Goal: Contribute content: Contribute content

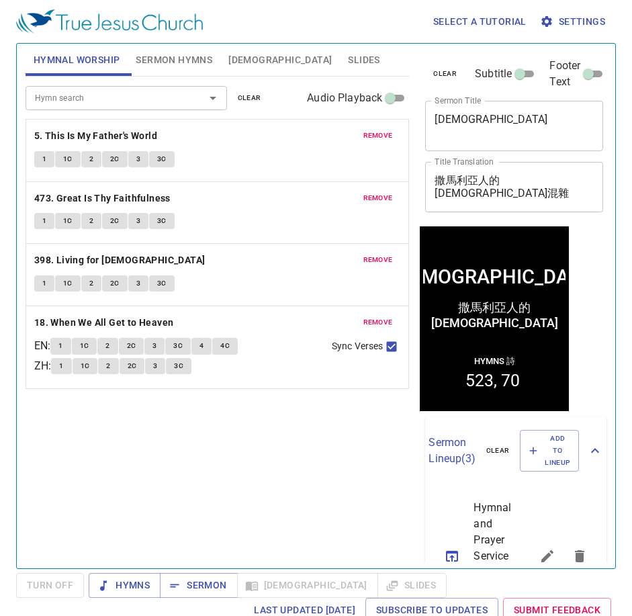
click at [161, 60] on span "Sermon Hymns" at bounding box center [174, 60] width 77 height 17
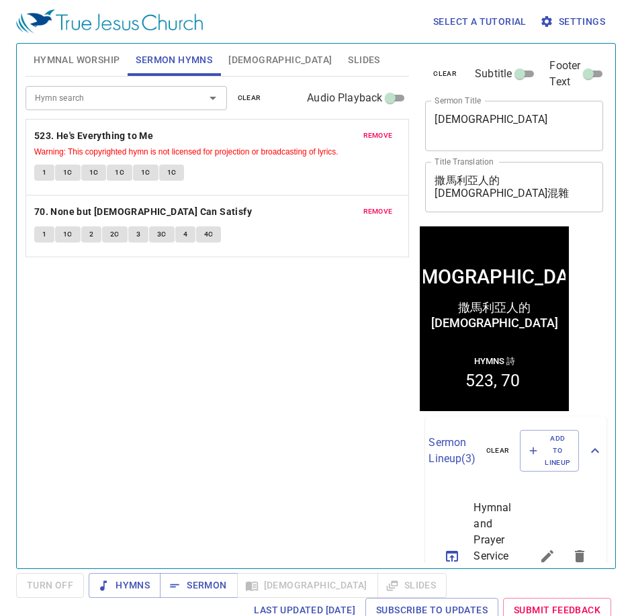
click at [144, 54] on span "Sermon Hymns" at bounding box center [174, 60] width 77 height 17
click at [110, 58] on span "Hymnal Worship" at bounding box center [77, 60] width 87 height 17
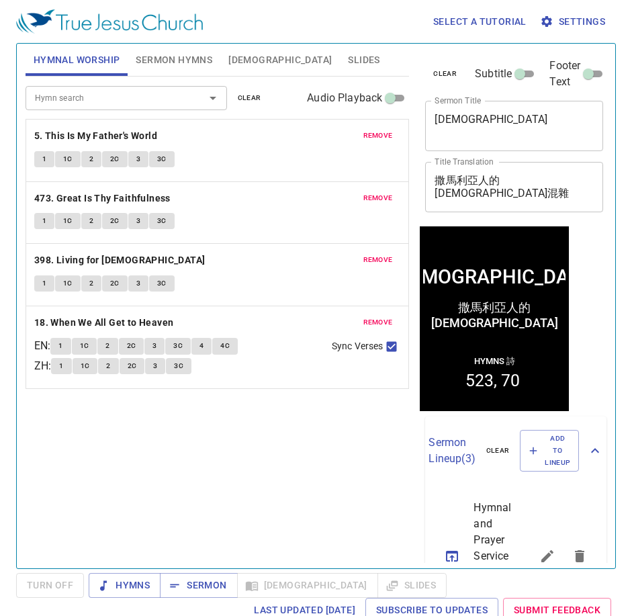
click at [512, 130] on textarea "Samaritan Syncretism" at bounding box center [514, 126] width 159 height 26
paste textarea "The Prayer In The Book Of Acts 在使徒行传的祷告"
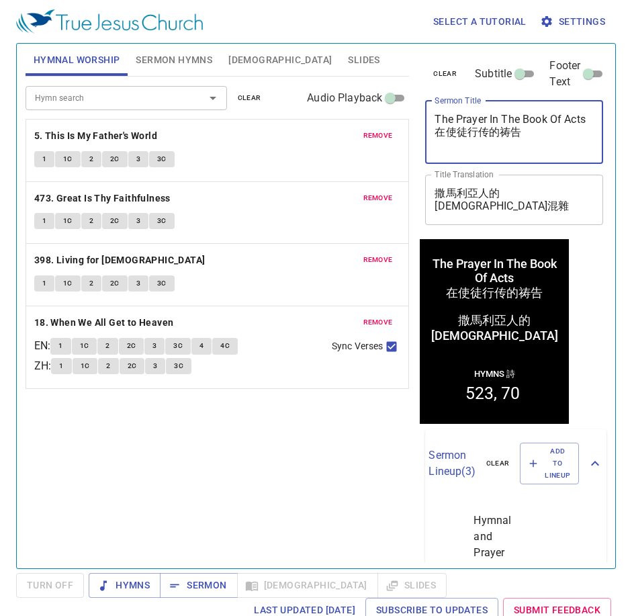
drag, startPoint x: 533, startPoint y: 149, endPoint x: 343, endPoint y: 138, distance: 190.5
click at [344, 138] on div "Hymnal Worship Sermon Hymns Bible Slides Hymn search Hymn search clear Audio Pl…" at bounding box center [316, 300] width 592 height 525
click at [579, 194] on textarea "撒馬利亞人的宗教混雜" at bounding box center [514, 200] width 159 height 26
drag, startPoint x: 499, startPoint y: 146, endPoint x: 389, endPoint y: 146, distance: 109.5
click at [389, 146] on div "Hymnal Worship Sermon Hymns Bible Slides Hymn search Hymn search clear Audio Pl…" at bounding box center [316, 300] width 592 height 525
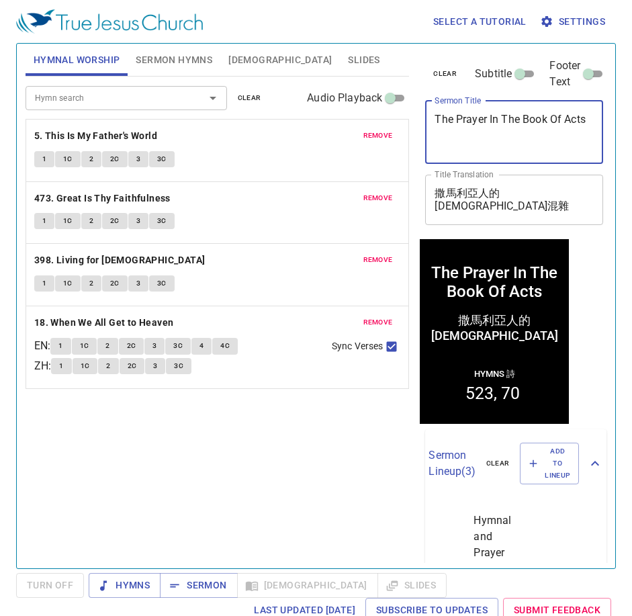
type textarea "The Prayer In The Book Of Acts"
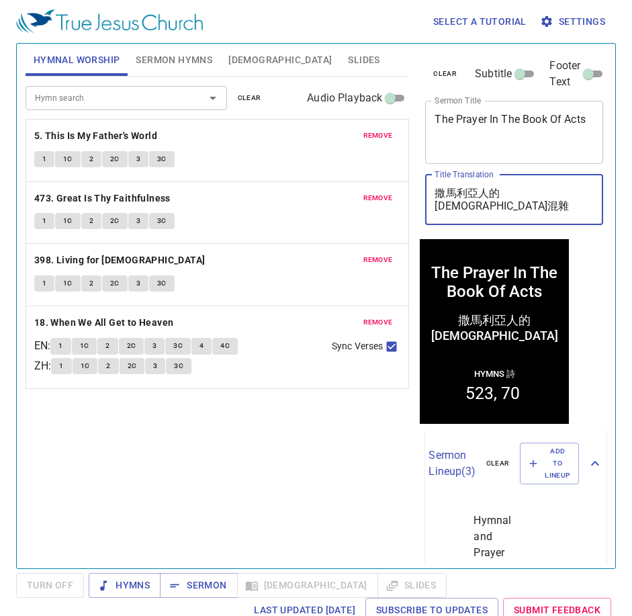
drag, startPoint x: 554, startPoint y: 192, endPoint x: 308, endPoint y: 177, distance: 246.4
click at [308, 177] on div "Hymnal Worship Sermon Hymns Bible Slides Hymn search Hymn search clear Audio Pl…" at bounding box center [316, 300] width 592 height 525
paste textarea "Acts 在使徒行传的祷告"
drag, startPoint x: 481, startPoint y: 196, endPoint x: 310, endPoint y: 186, distance: 171.6
click at [310, 186] on div "Hymnal Worship Sermon Hymns Bible Slides Hymn search Hymn search clear Audio Pl…" at bounding box center [316, 300] width 592 height 525
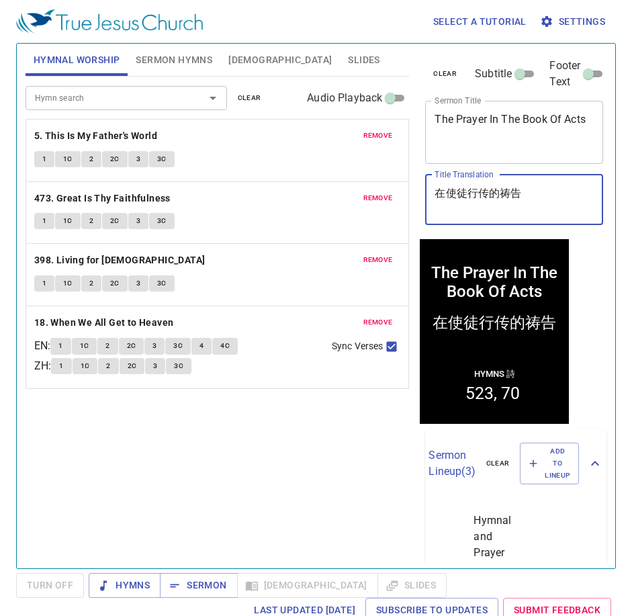
type textarea "在使徒行传的祷告"
drag, startPoint x: 316, startPoint y: 423, endPoint x: 318, endPoint y: 409, distance: 14.3
click at [316, 422] on div "Hymn search Hymn search clear Audio Playback remove 5. This Is My Father's Worl…" at bounding box center [218, 317] width 384 height 480
click at [388, 128] on button "remove" at bounding box center [378, 136] width 46 height 16
click at [388, 190] on button "remove" at bounding box center [378, 198] width 46 height 16
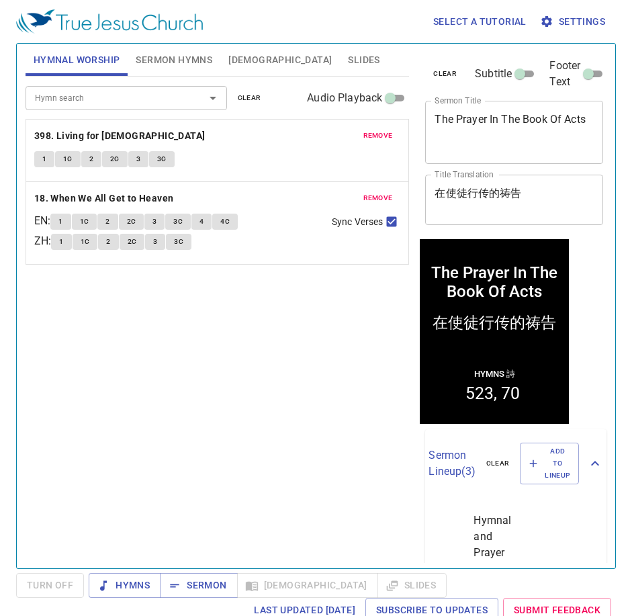
click at [388, 128] on button "remove" at bounding box center [378, 136] width 46 height 16
click at [388, 190] on button "remove" at bounding box center [378, 198] width 46 height 16
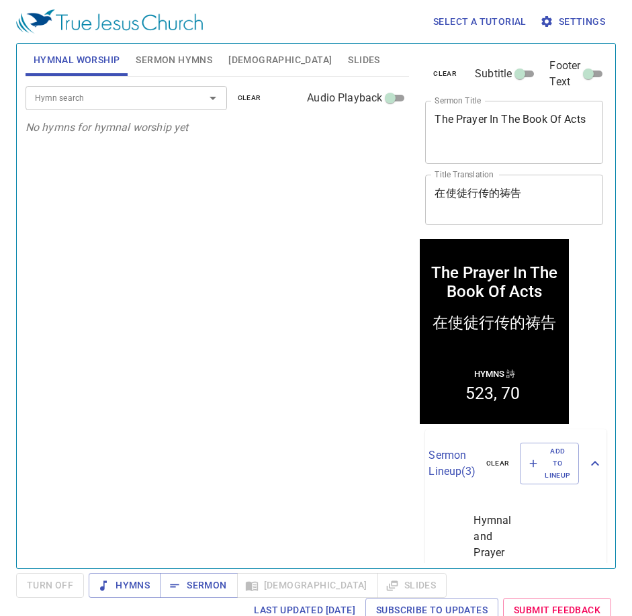
click at [388, 128] on p "No hymns for hymnal worship yet" at bounding box center [218, 128] width 384 height 16
click at [153, 63] on span "Sermon Hymns" at bounding box center [174, 60] width 77 height 17
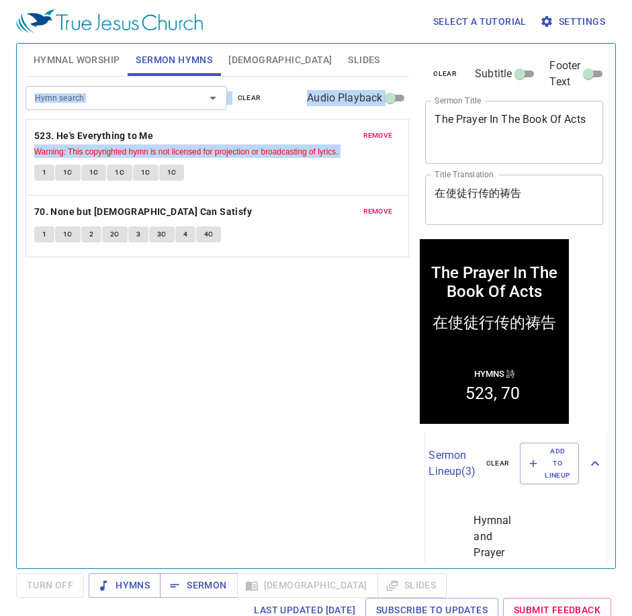
click at [363, 132] on span "remove" at bounding box center [378, 136] width 30 height 12
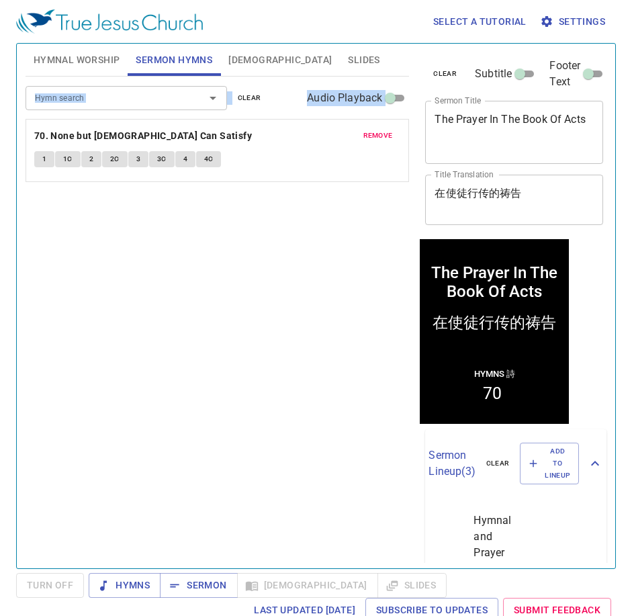
click at [363, 132] on span "remove" at bounding box center [378, 136] width 30 height 12
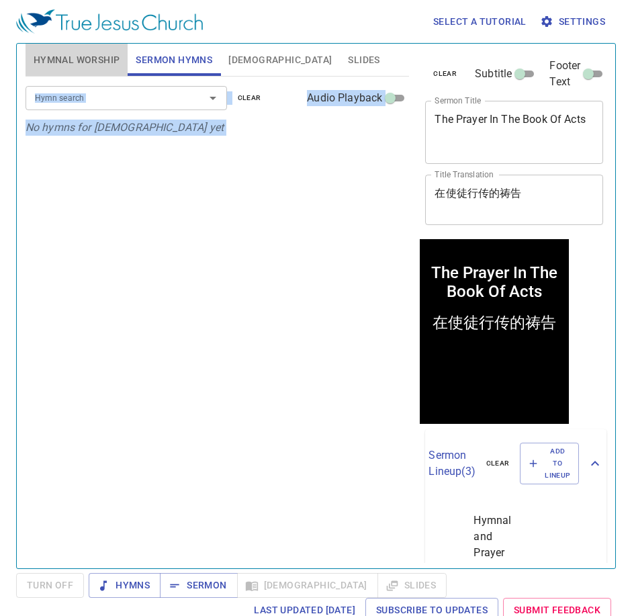
click at [97, 65] on span "Hymnal Worship" at bounding box center [77, 60] width 87 height 17
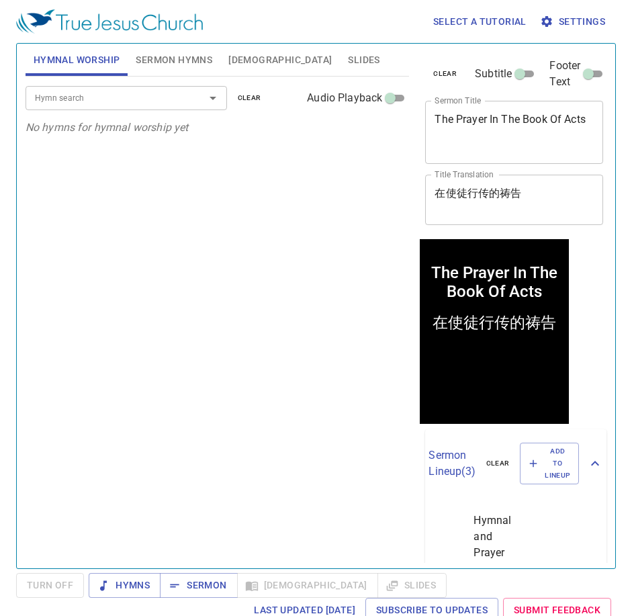
click at [63, 102] on input "Hymn search" at bounding box center [107, 97] width 154 height 15
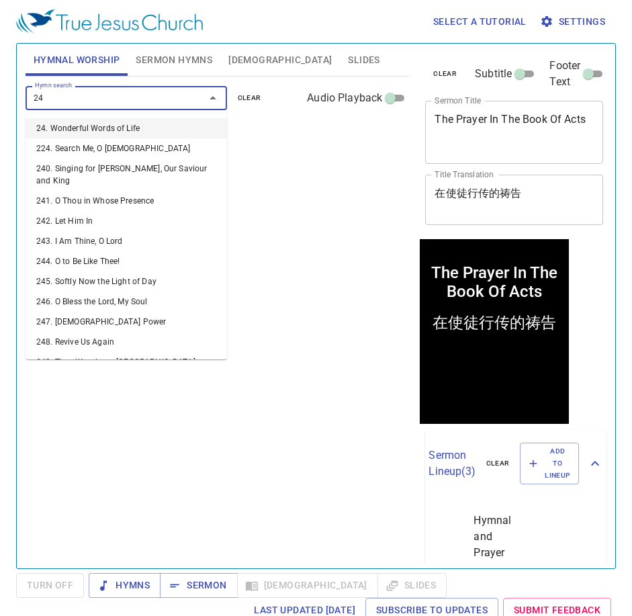
type input "247"
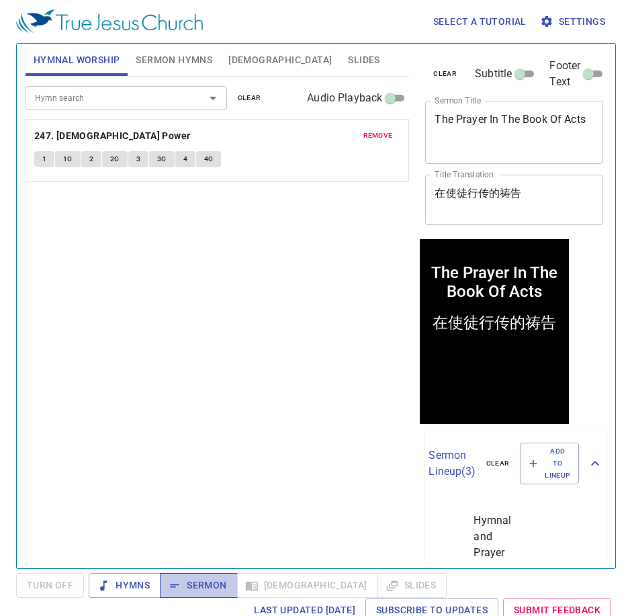
click at [196, 577] on span "Sermon" at bounding box center [199, 585] width 56 height 17
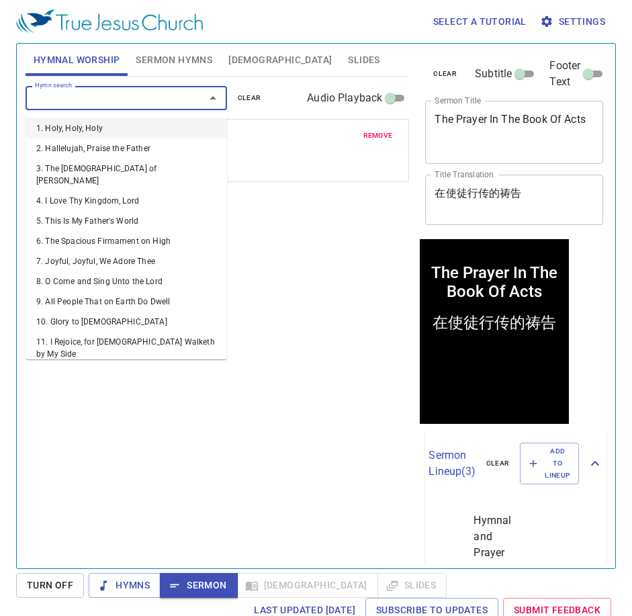
click at [177, 96] on input "Hymn search" at bounding box center [107, 97] width 154 height 15
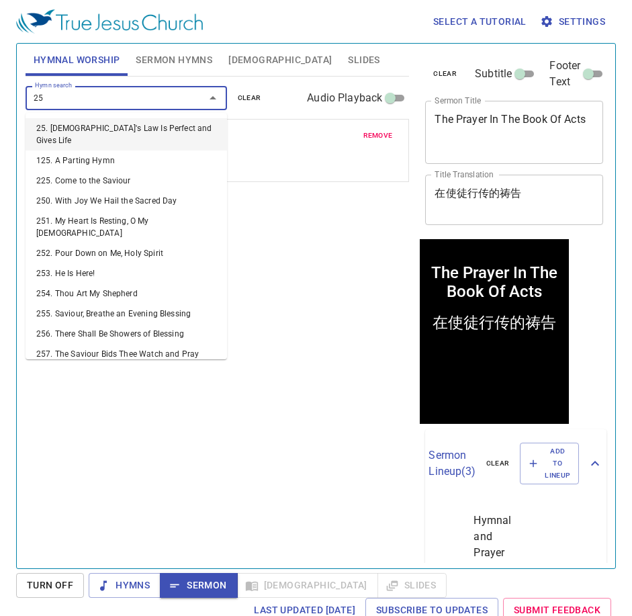
type input "250"
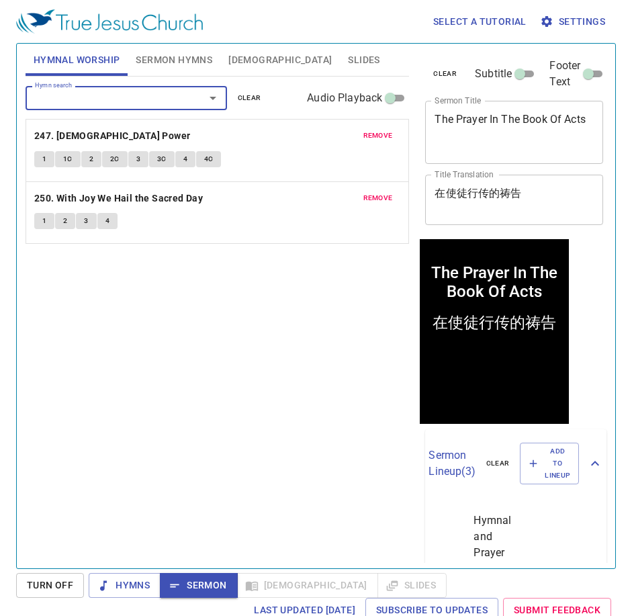
click at [185, 58] on span "Sermon Hymns" at bounding box center [174, 60] width 77 height 17
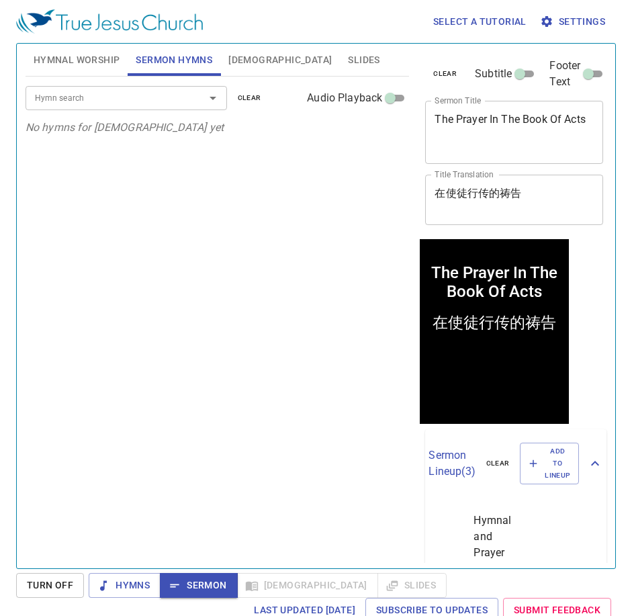
click at [140, 97] on input "Hymn search" at bounding box center [107, 97] width 154 height 15
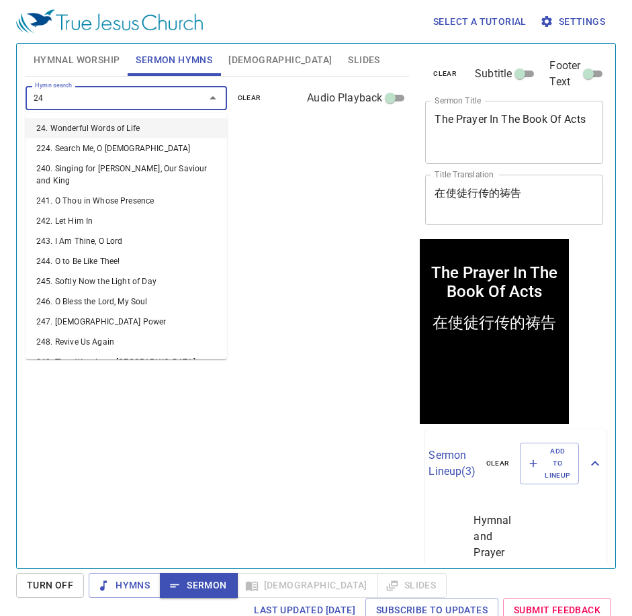
type input "247"
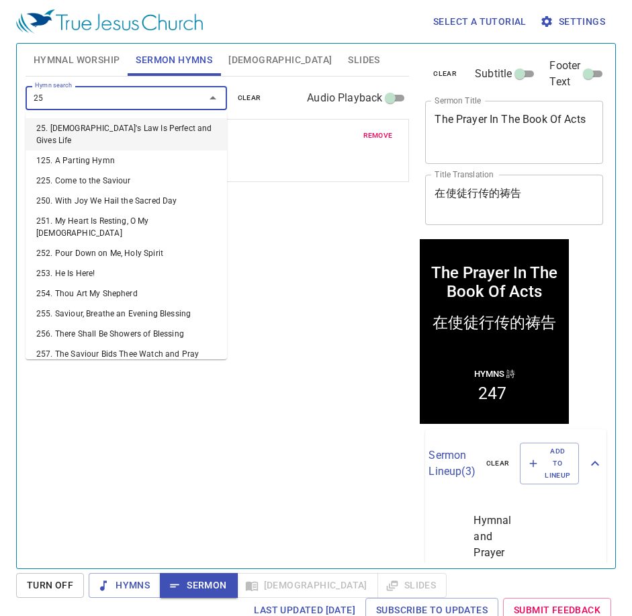
type input "250"
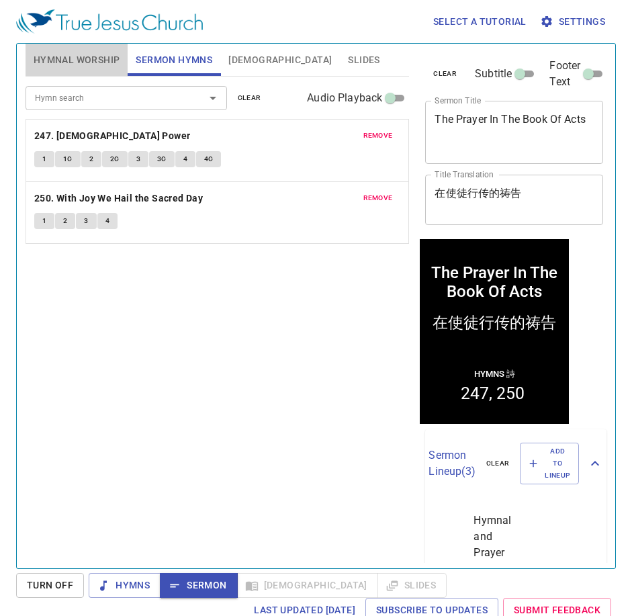
click at [71, 60] on span "Hymnal Worship" at bounding box center [77, 60] width 87 height 17
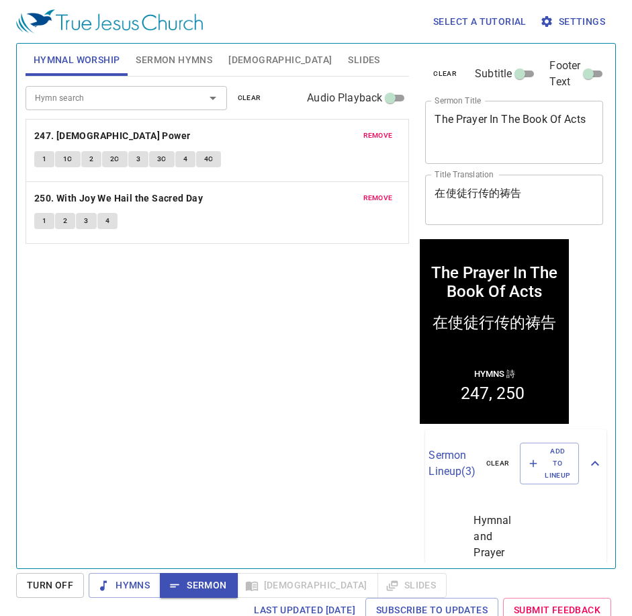
click at [371, 138] on span "remove" at bounding box center [378, 136] width 30 height 12
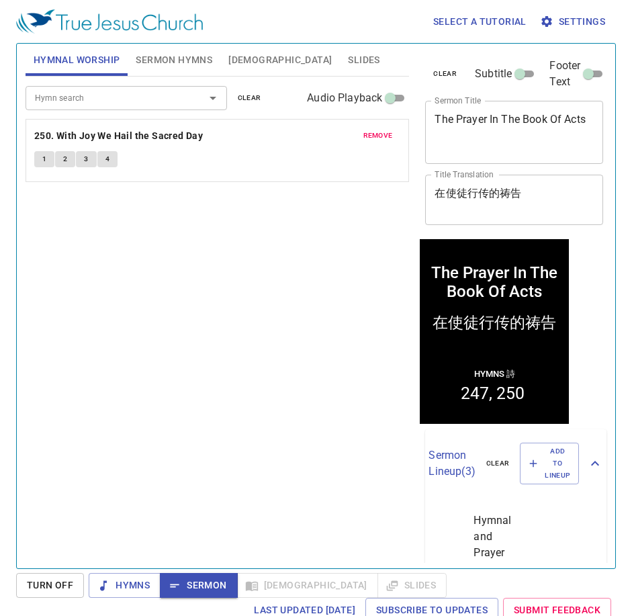
click at [371, 138] on span "remove" at bounding box center [378, 136] width 30 height 12
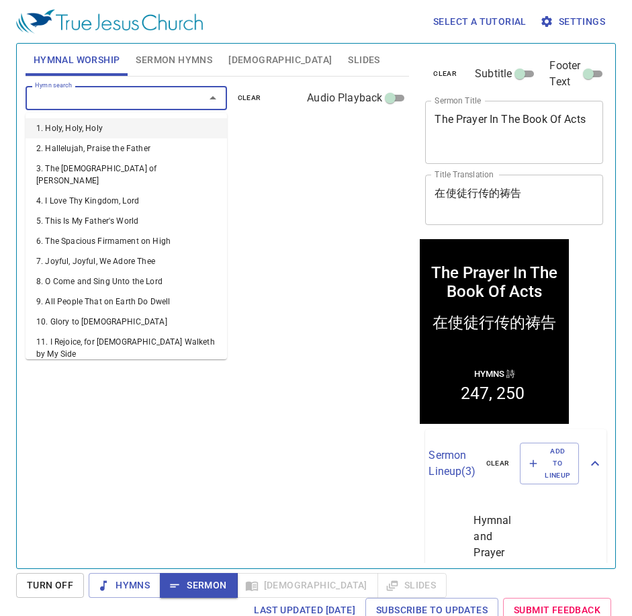
click at [159, 102] on input "Hymn search" at bounding box center [107, 97] width 154 height 15
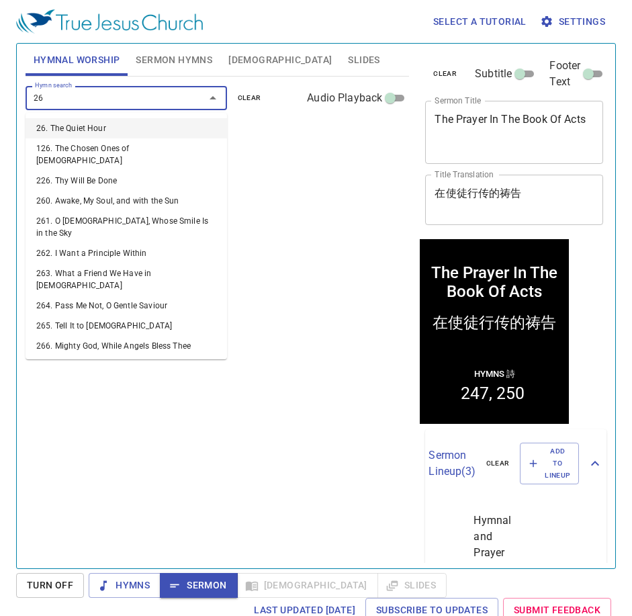
type input "269"
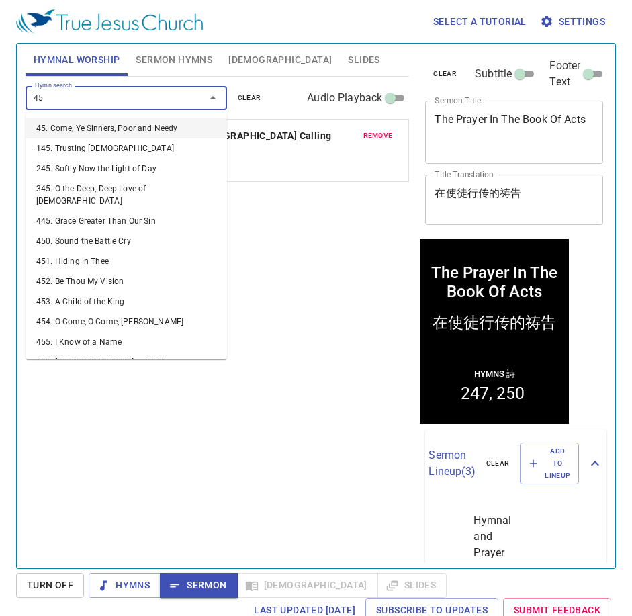
type input "453"
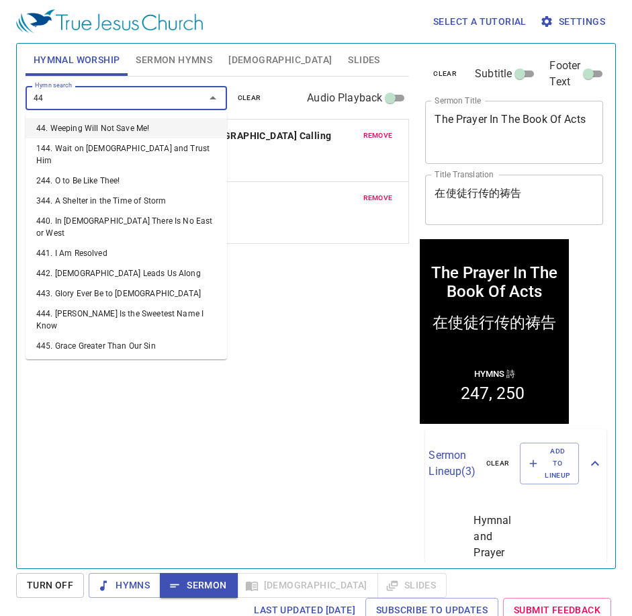
type input "445"
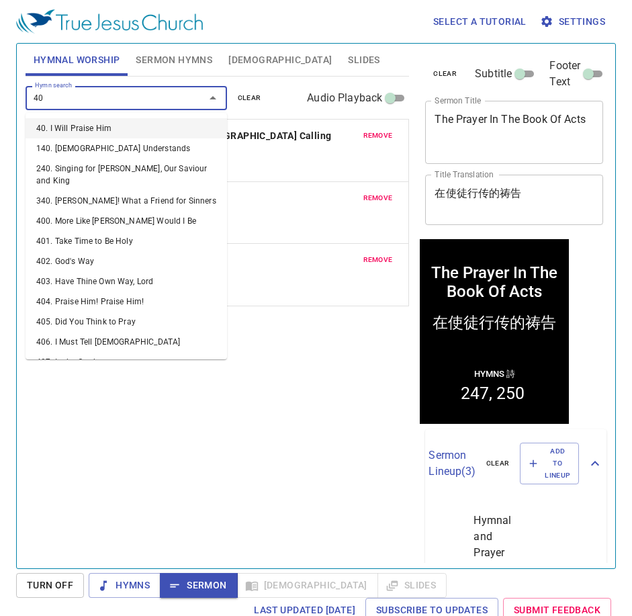
type input "405"
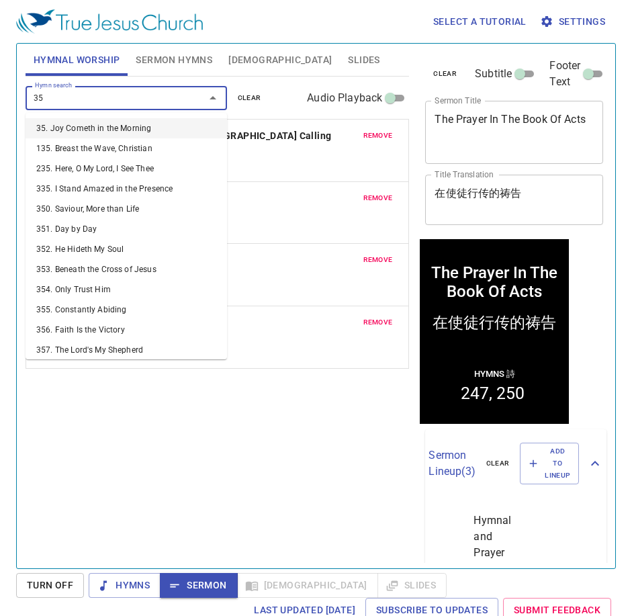
type input "351"
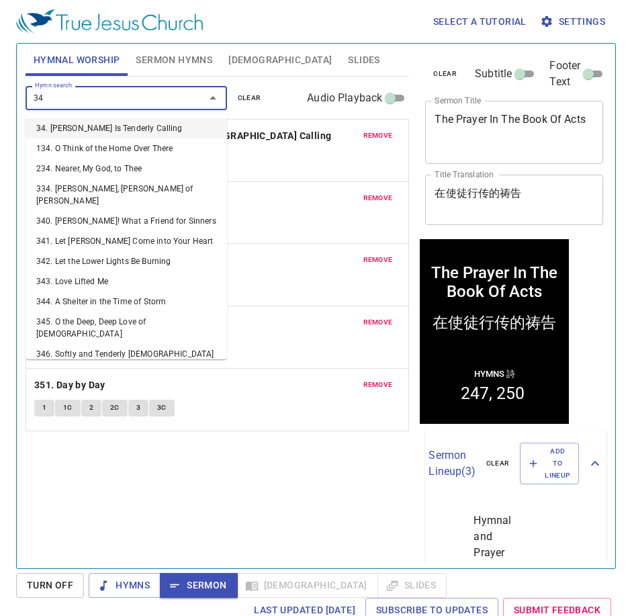
type input "347"
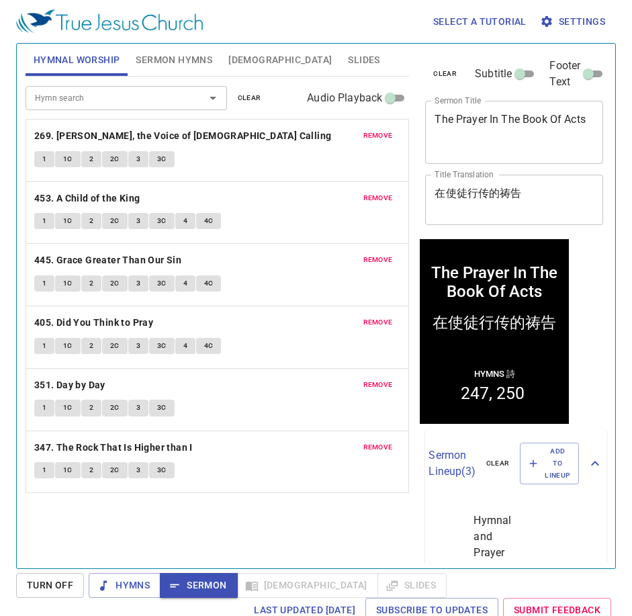
drag, startPoint x: 9, startPoint y: 272, endPoint x: 22, endPoint y: 275, distance: 13.2
click at [22, 275] on div "Select a tutorial Settings Hymnal Worship Sermon Hymns Bible Slides Hymn search…" at bounding box center [316, 308] width 632 height 616
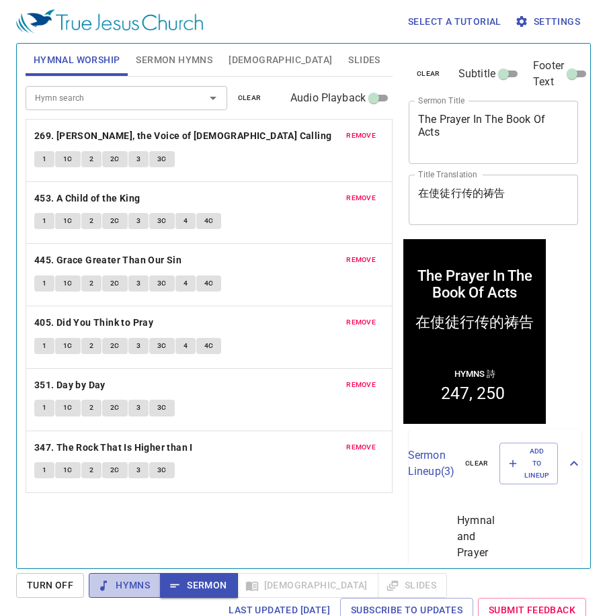
click at [116, 588] on span "Hymns" at bounding box center [124, 585] width 50 height 17
click at [42, 161] on span "1" at bounding box center [44, 159] width 4 height 12
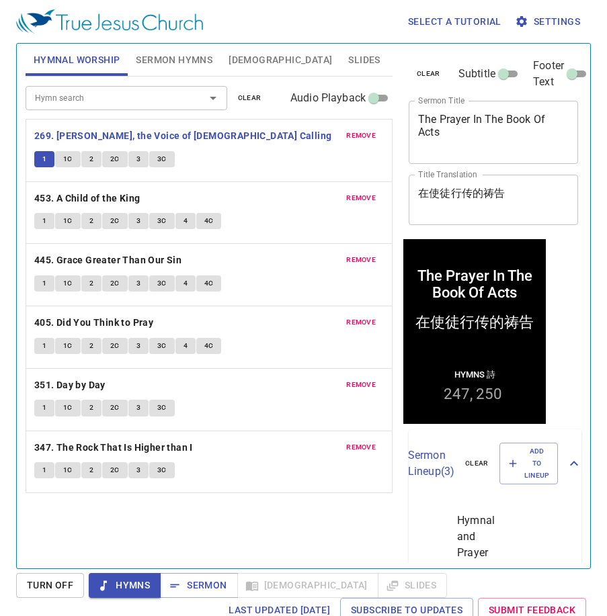
click at [46, 161] on span "1" at bounding box center [44, 159] width 4 height 12
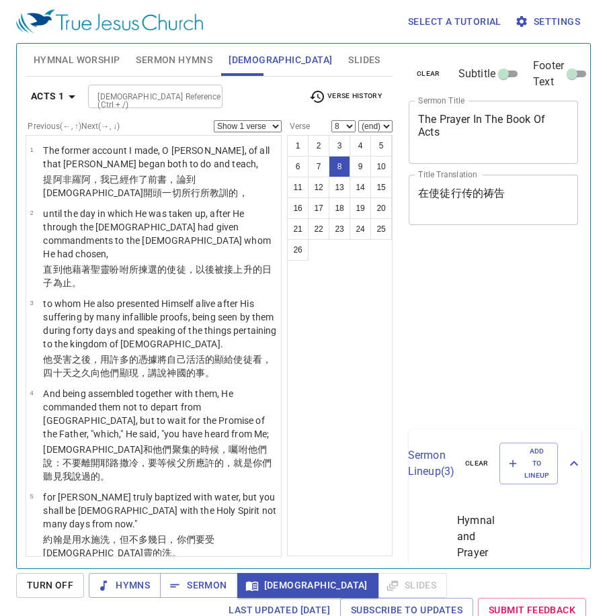
select select "8"
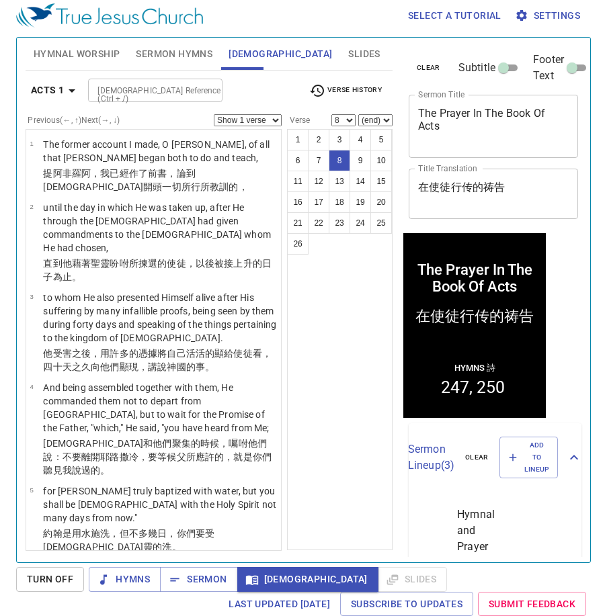
scroll to position [450, 0]
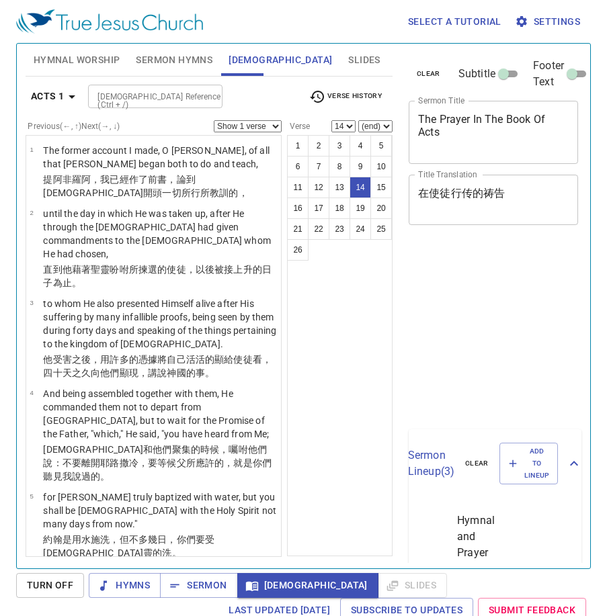
select select "14"
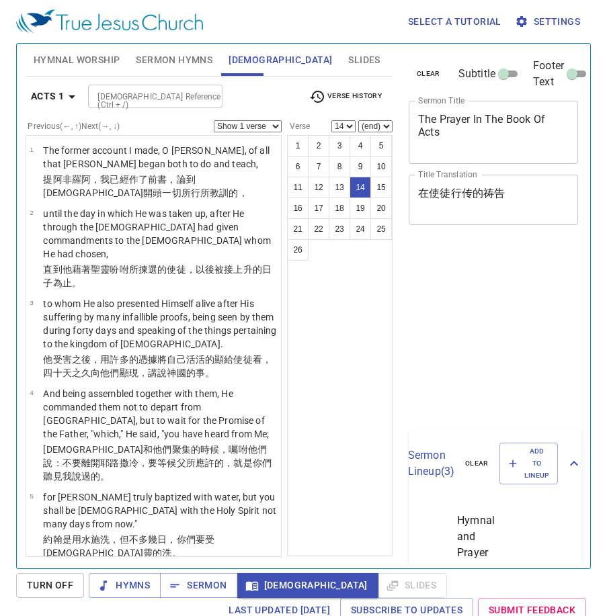
scroll to position [6, 0]
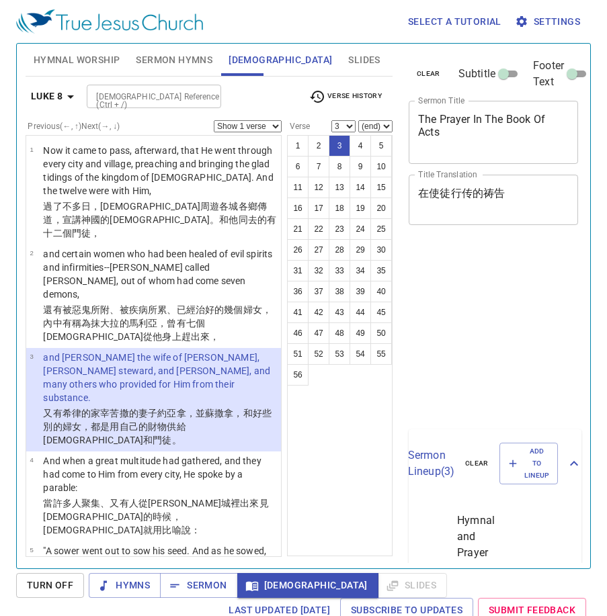
select select "3"
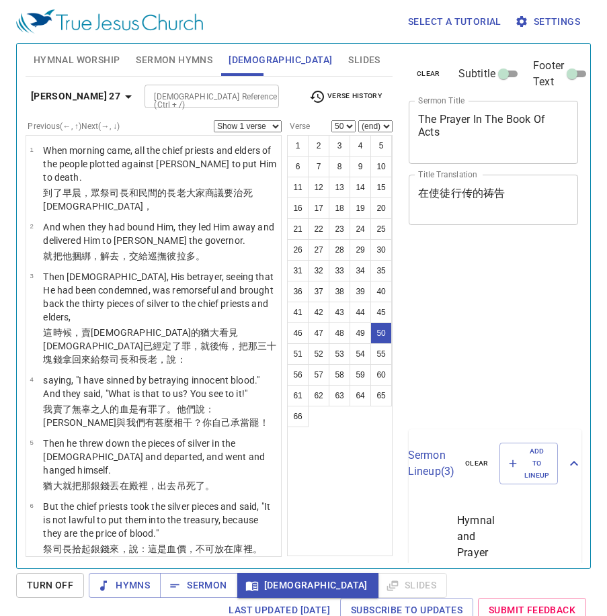
select select "50"
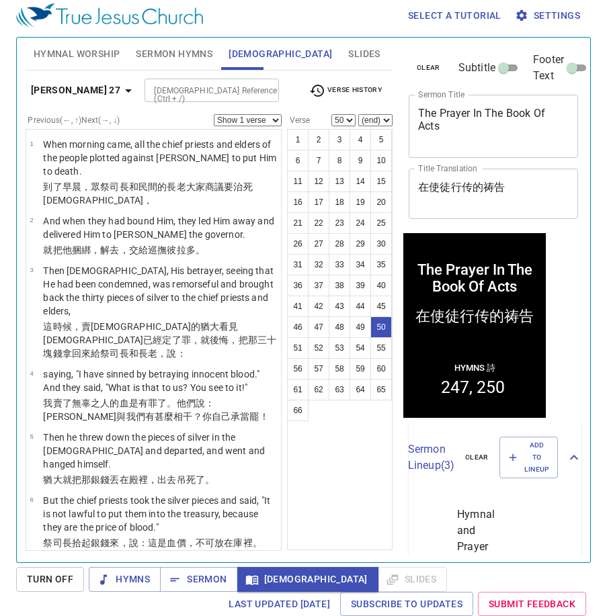
scroll to position [3507, 0]
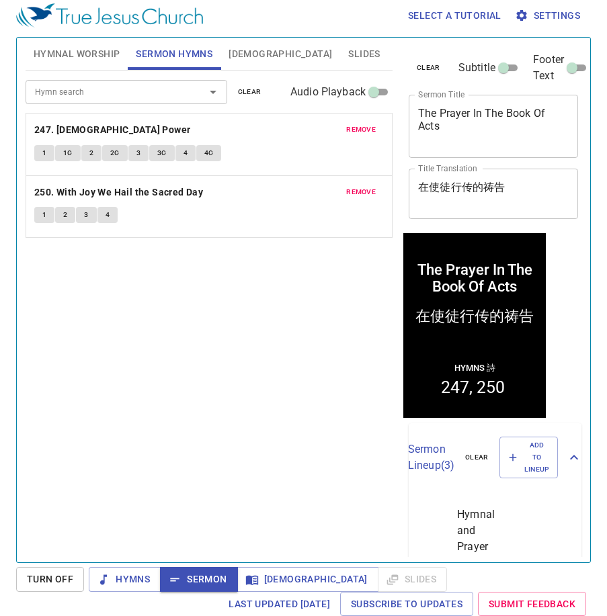
scroll to position [6, 0]
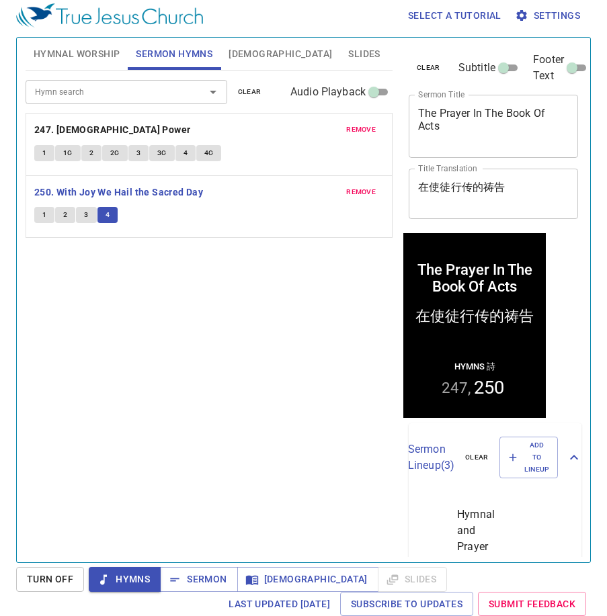
scroll to position [6, 0]
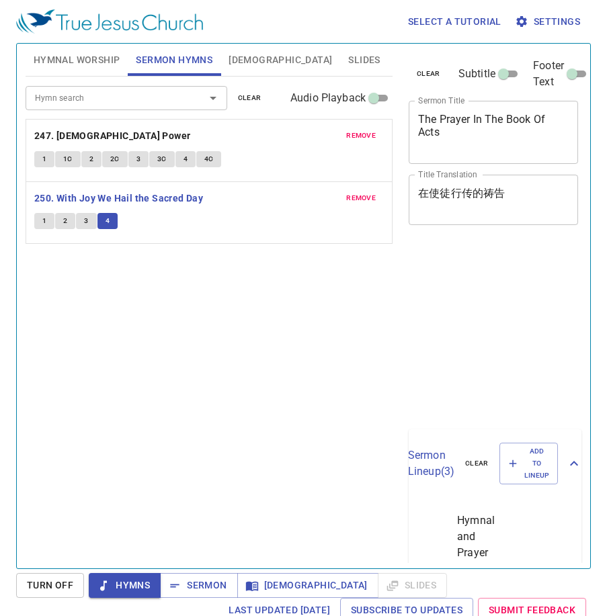
scroll to position [6, 0]
